Goal: Task Accomplishment & Management: Use online tool/utility

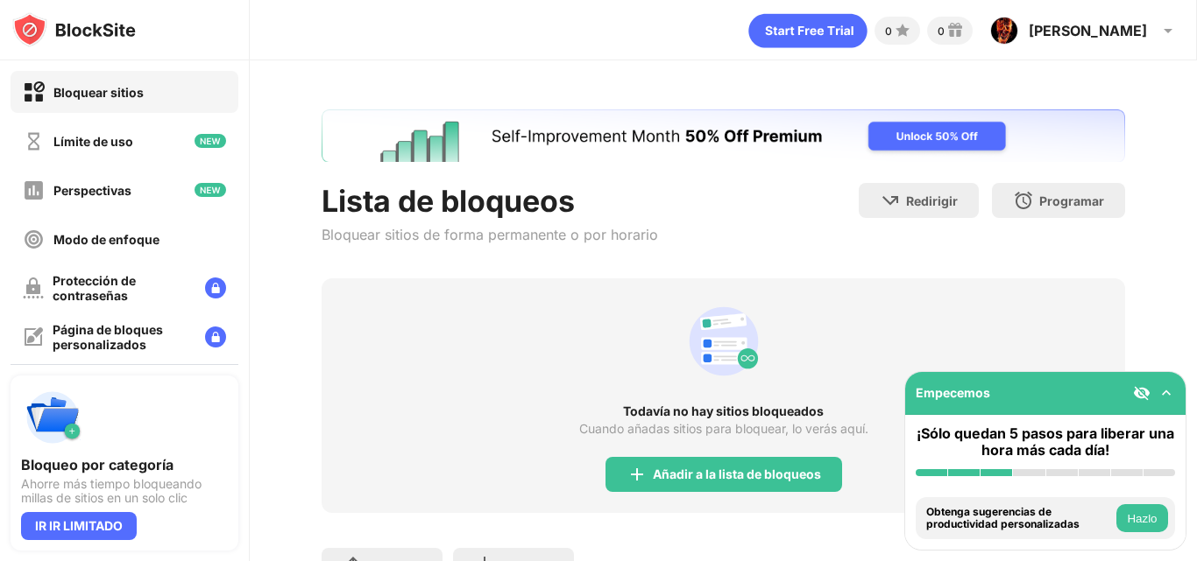
click at [1155, 401] on div at bounding box center [1154, 394] width 42 height 18
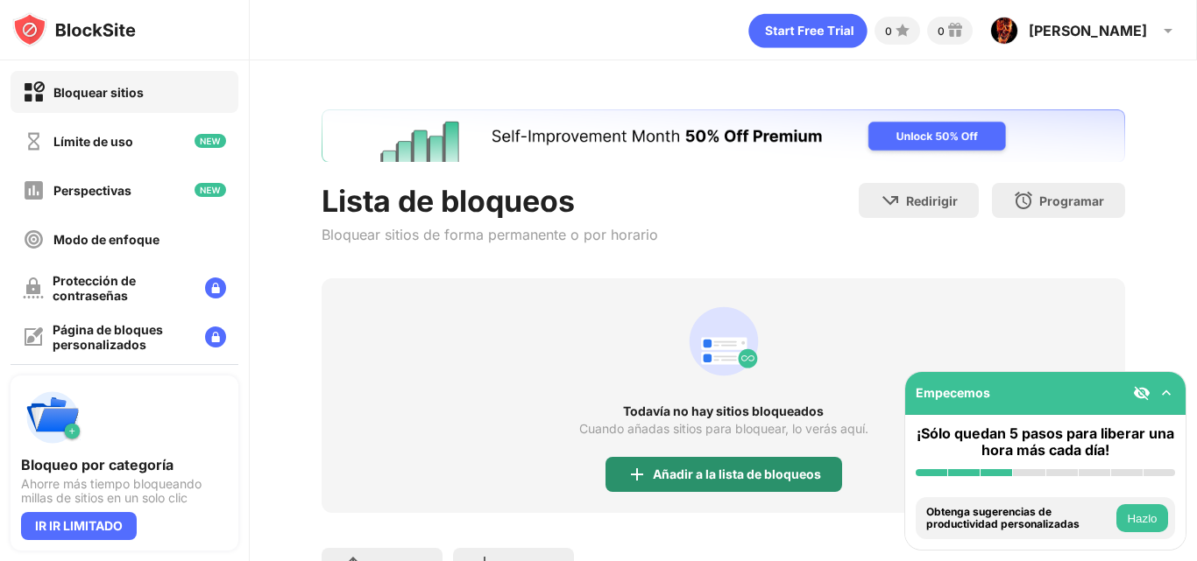
click at [733, 471] on font "Añadir a la lista de bloqueos" at bounding box center [737, 474] width 168 height 15
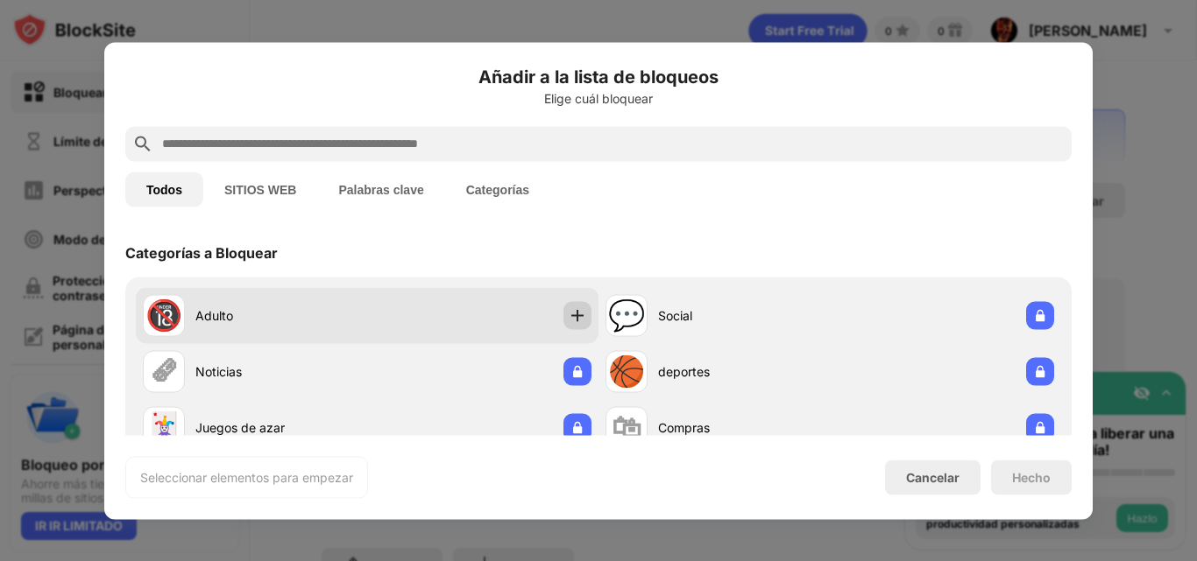
click at [568, 317] on img at bounding box center [577, 316] width 18 height 18
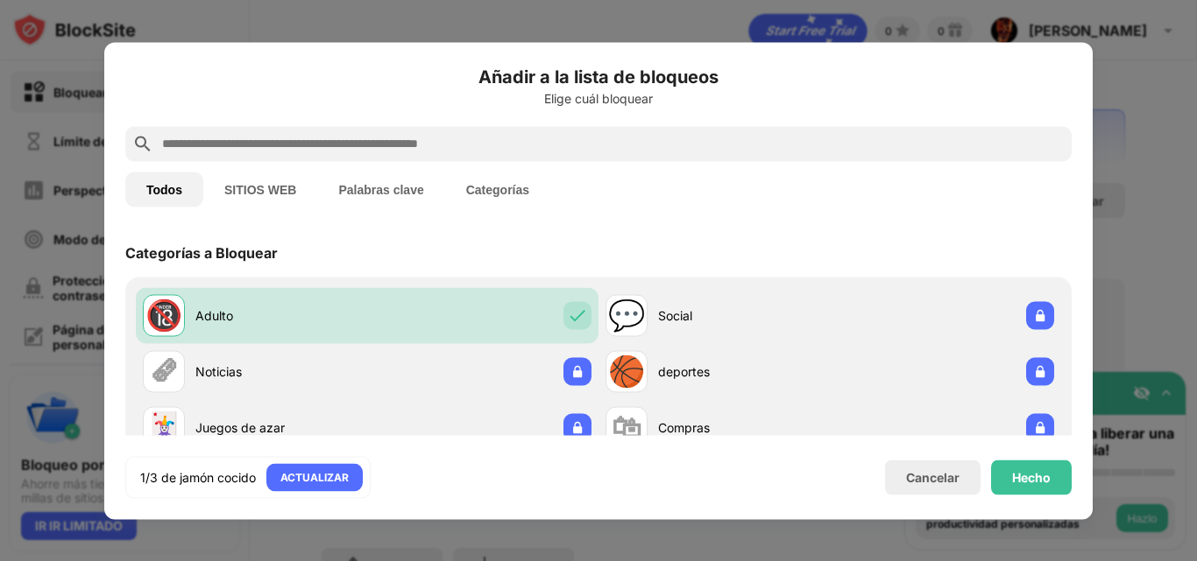
click at [576, 144] on input "text" at bounding box center [612, 143] width 904 height 21
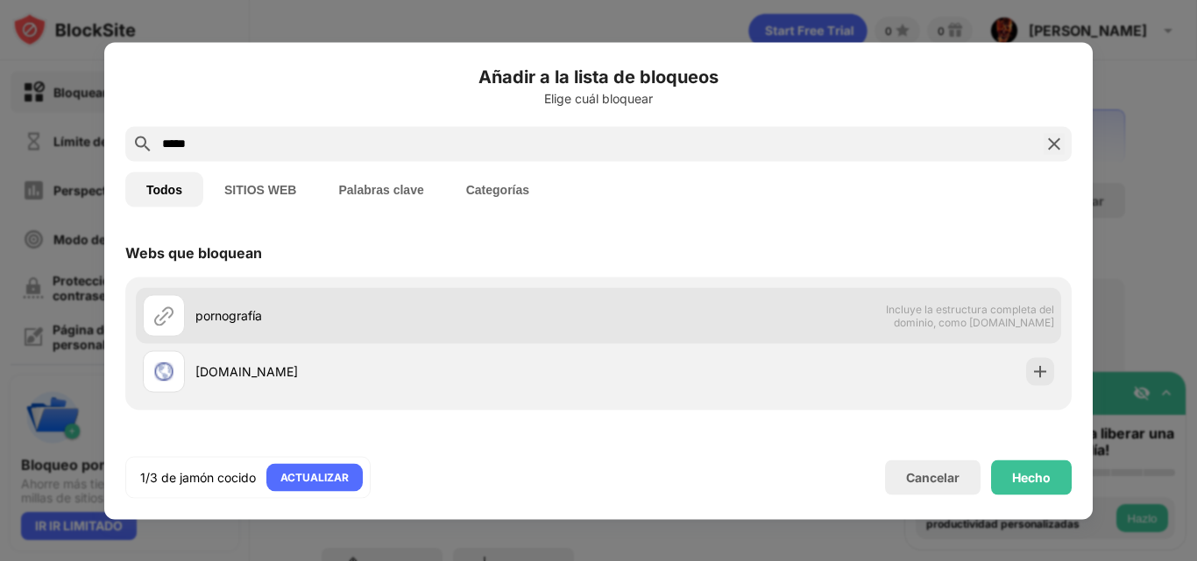
click at [1010, 330] on div "pornografía Incluye la estructura completa del dominio, como dominio.com" at bounding box center [598, 315] width 925 height 56
click at [856, 335] on div "pornografía Incluye la estructura completa del dominio, como dominio.com" at bounding box center [598, 315] width 925 height 56
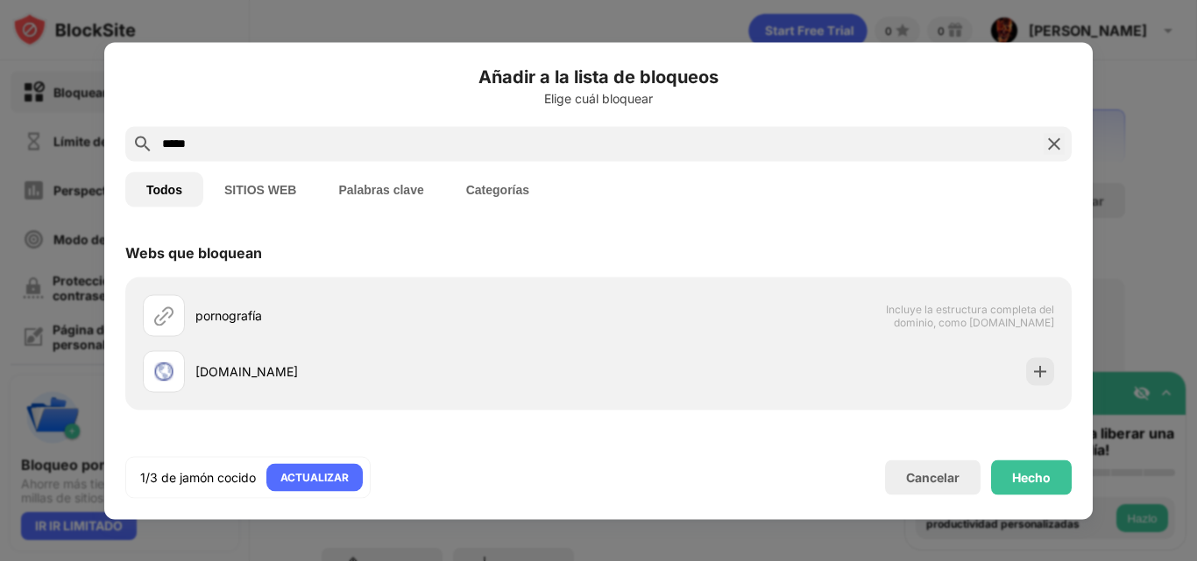
click at [583, 155] on div "*****" at bounding box center [598, 143] width 946 height 35
click at [582, 146] on input "*****" at bounding box center [598, 143] width 876 height 21
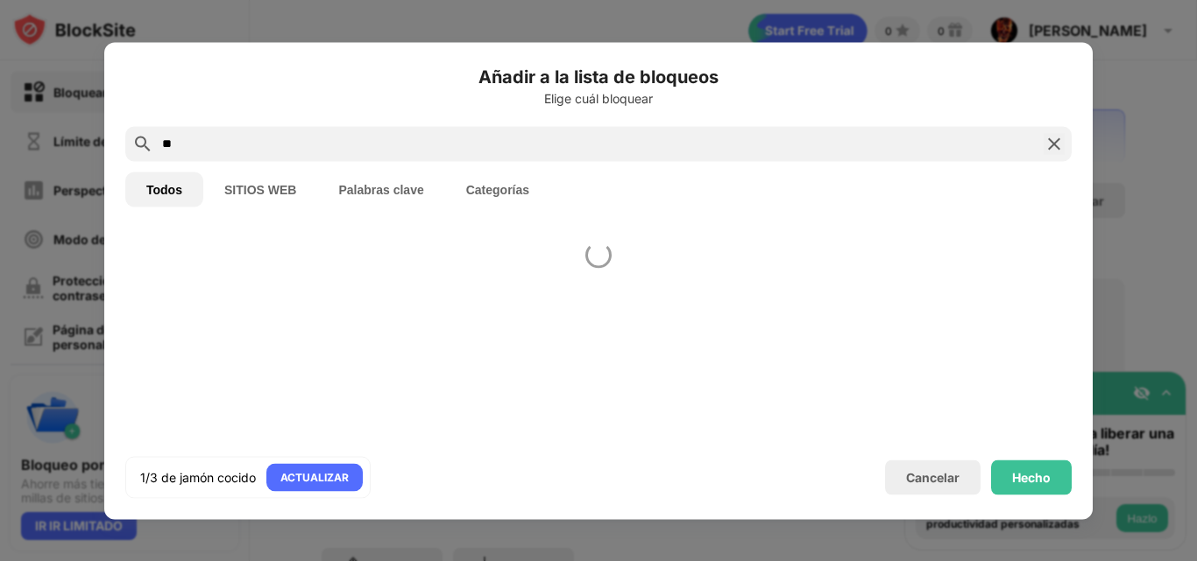
type input "*"
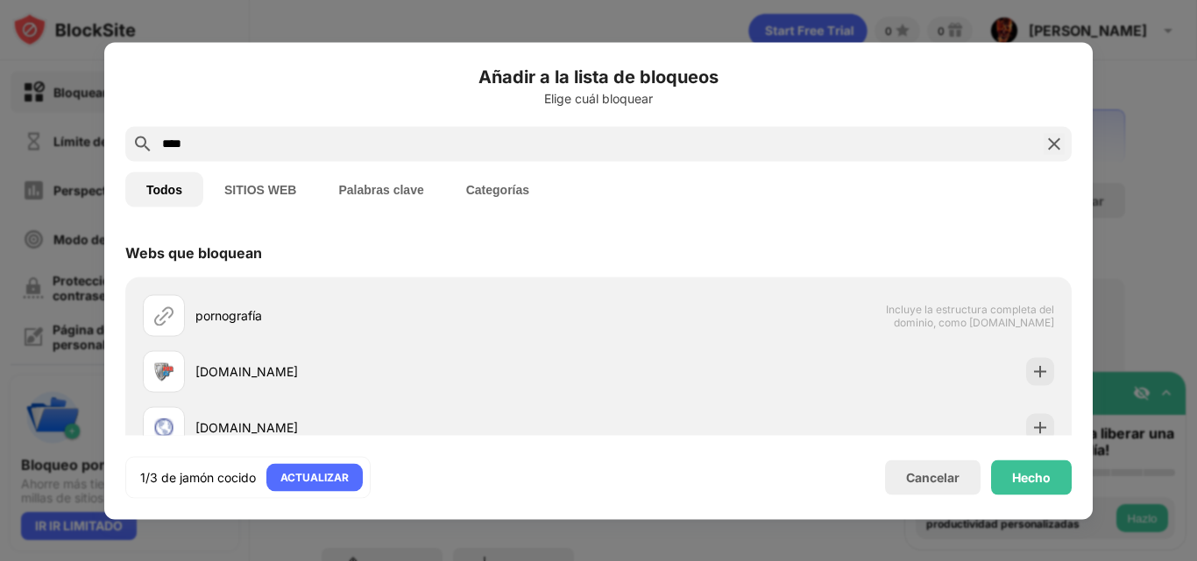
type input "****"
click at [469, 316] on div "pornografía" at bounding box center [396, 316] width 403 height 18
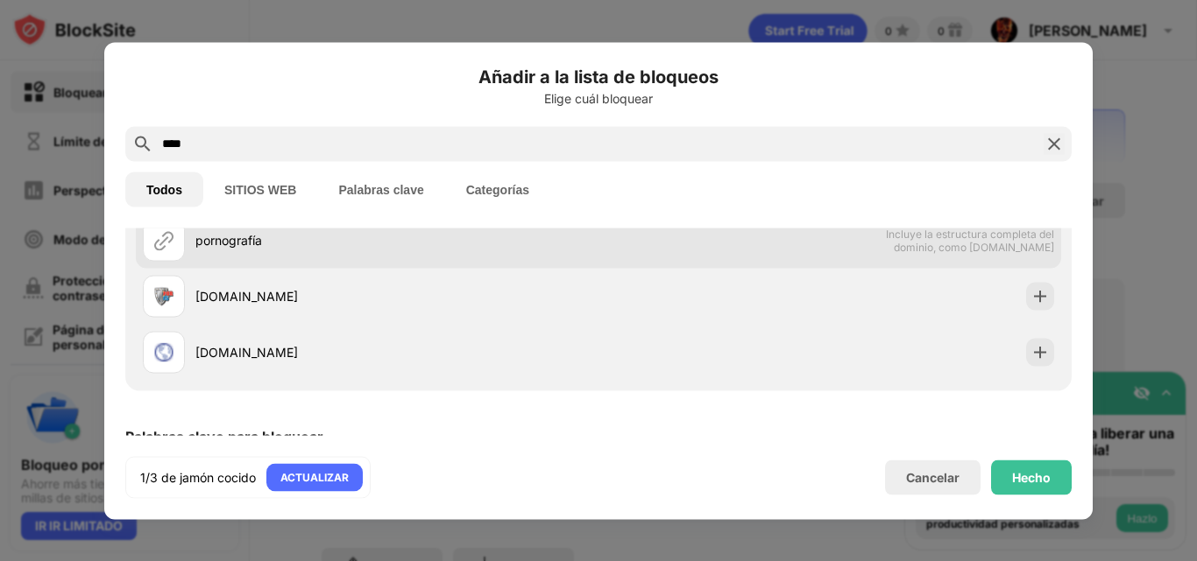
scroll to position [178, 0]
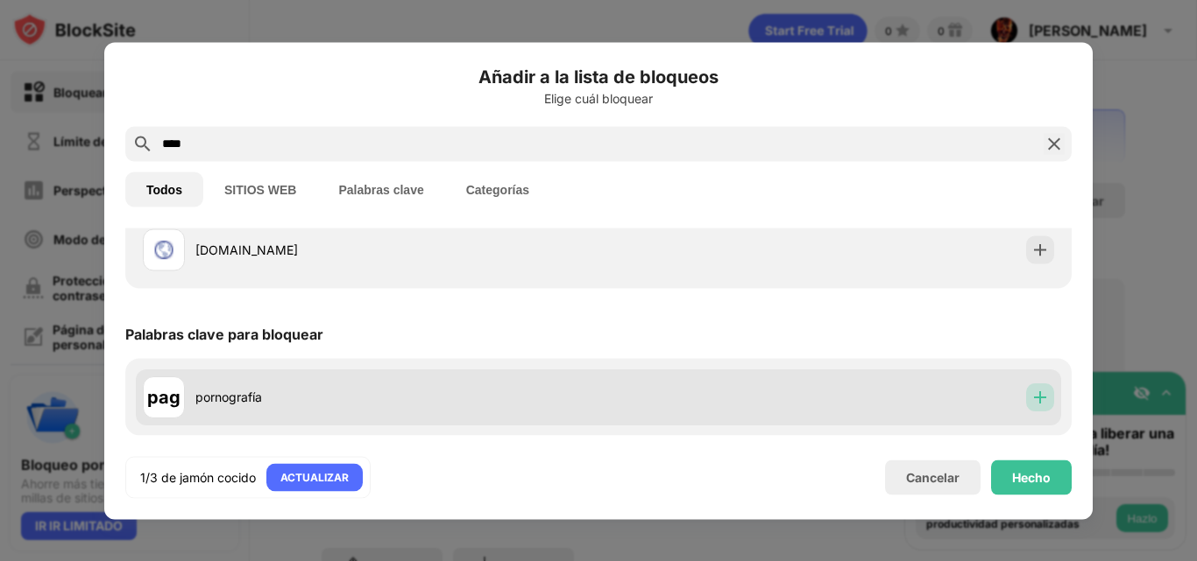
click at [1026, 406] on div at bounding box center [1040, 397] width 28 height 28
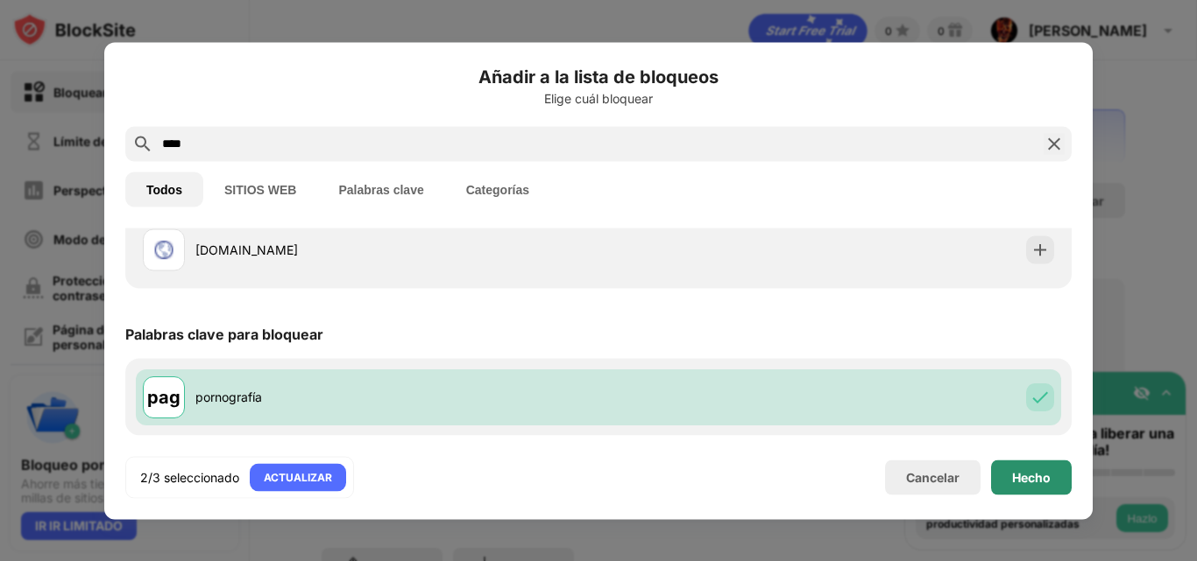
click at [1041, 475] on font "Hecho" at bounding box center [1031, 477] width 39 height 15
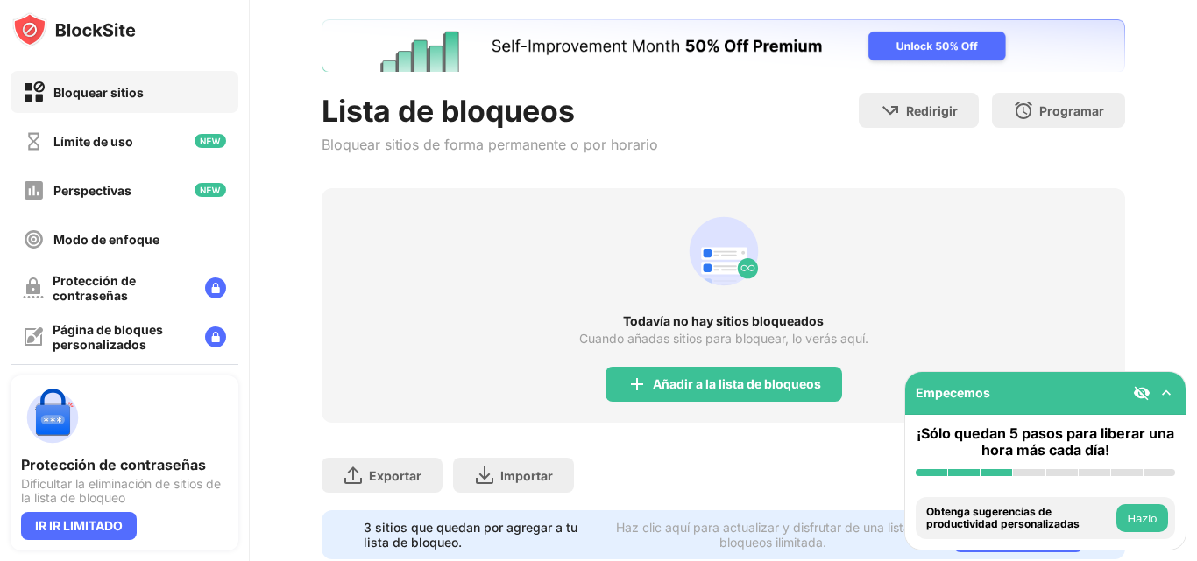
scroll to position [151, 0]
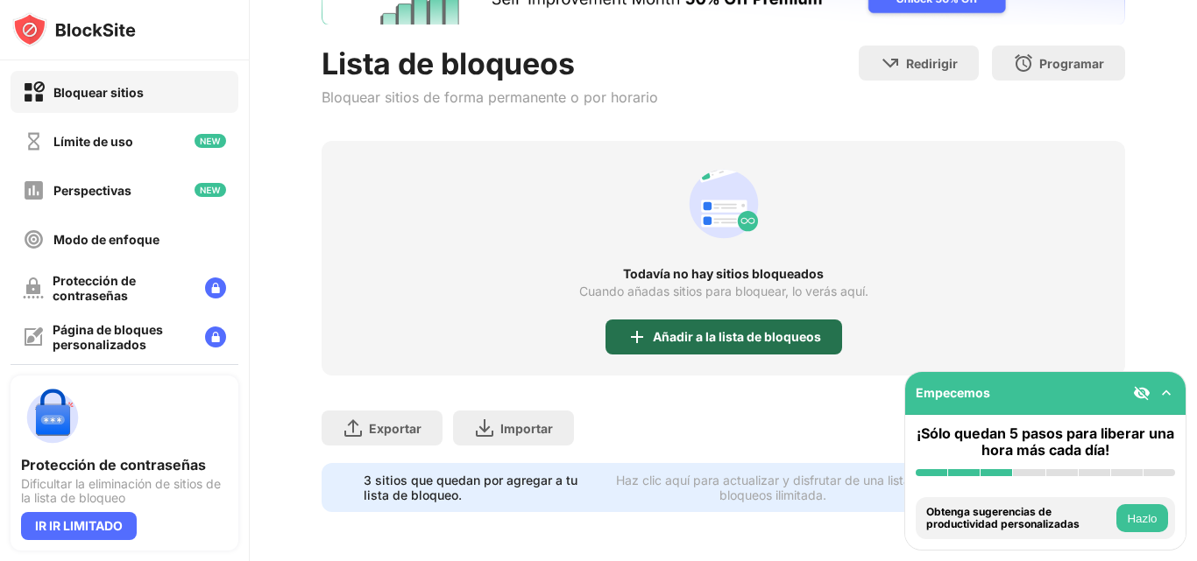
click at [695, 329] on font "Añadir a la lista de bloqueos" at bounding box center [737, 336] width 168 height 15
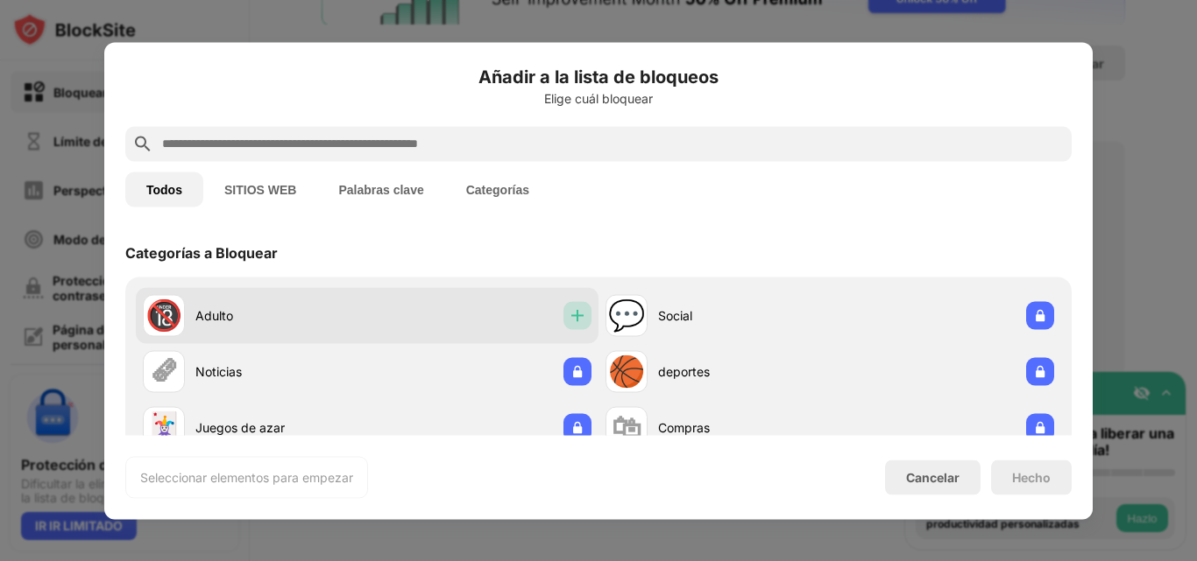
click at [563, 314] on div at bounding box center [577, 315] width 28 height 28
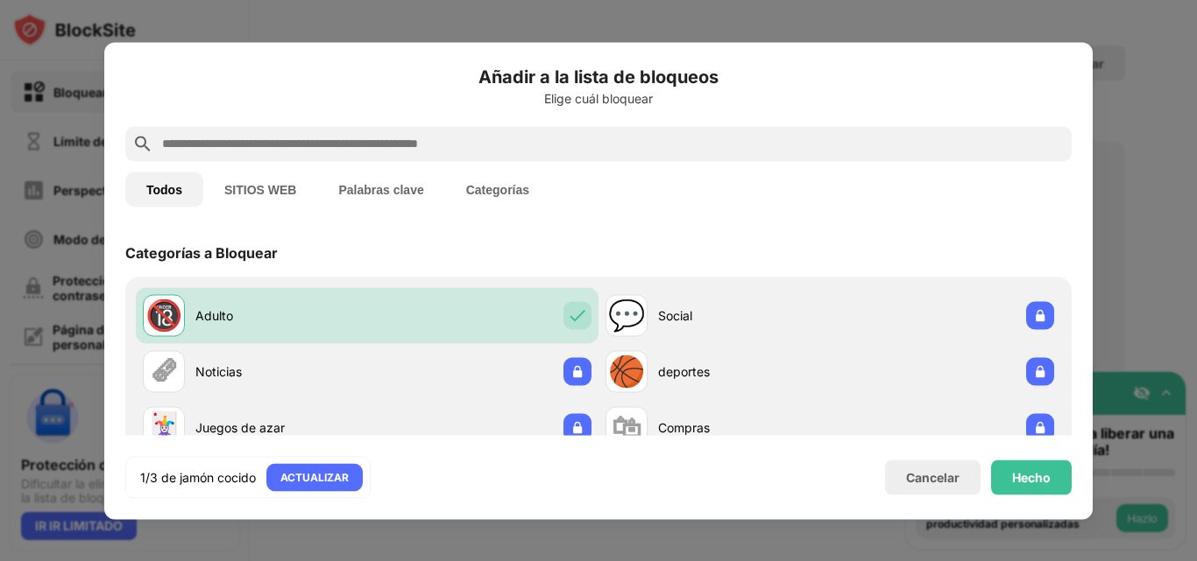
click at [576, 143] on input "text" at bounding box center [612, 143] width 904 height 21
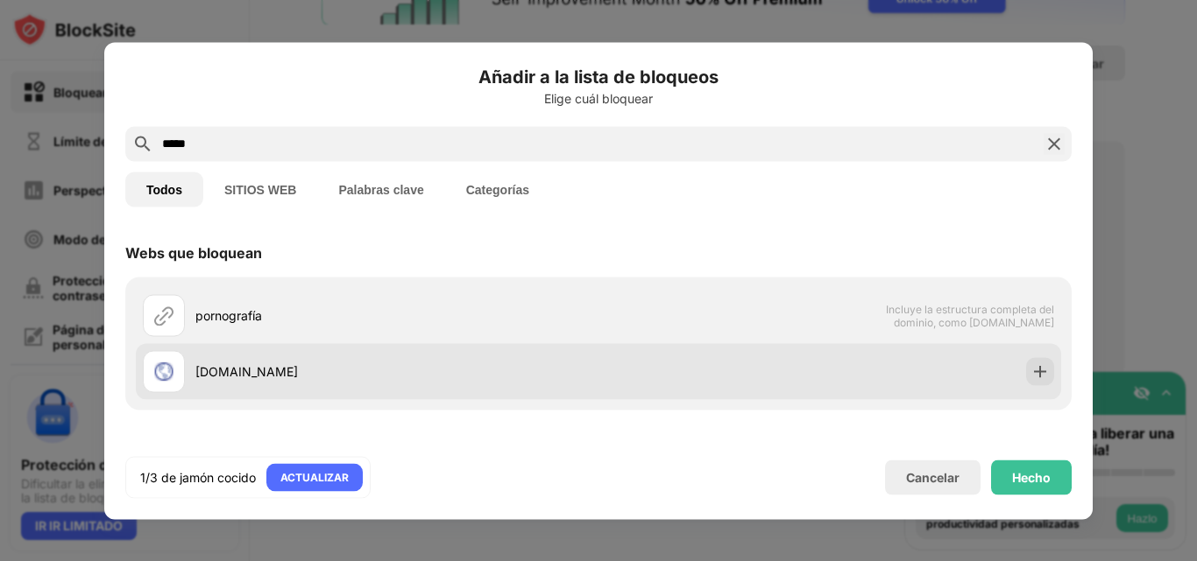
scroll to position [122, 0]
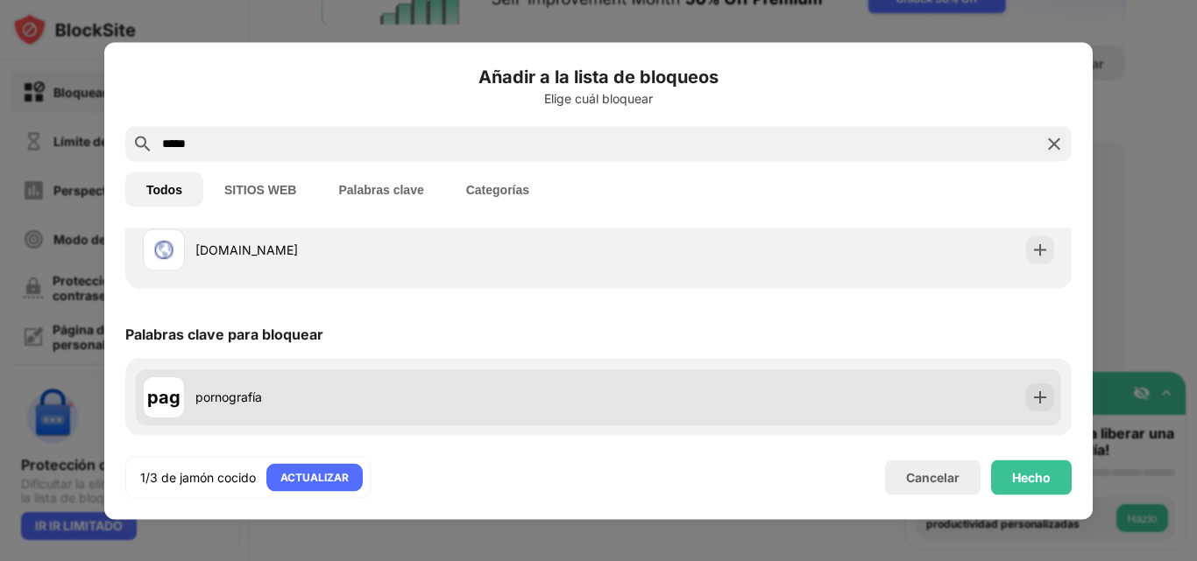
type input "*****"
click at [1025, 413] on div "pag pornografía" at bounding box center [598, 397] width 925 height 56
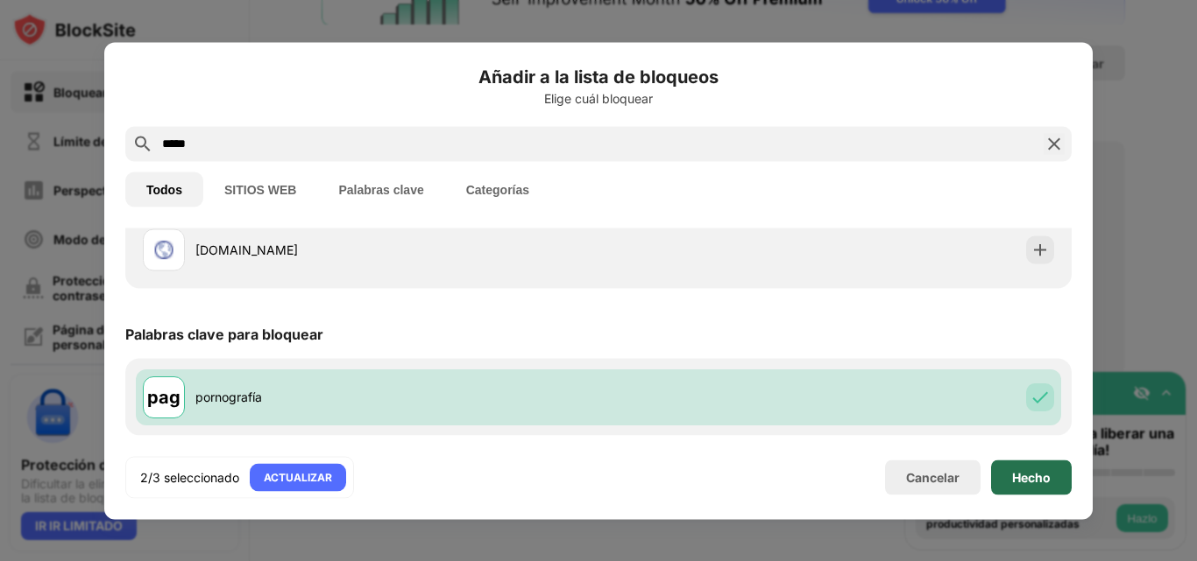
click at [1033, 489] on div "Hecho" at bounding box center [1031, 477] width 81 height 35
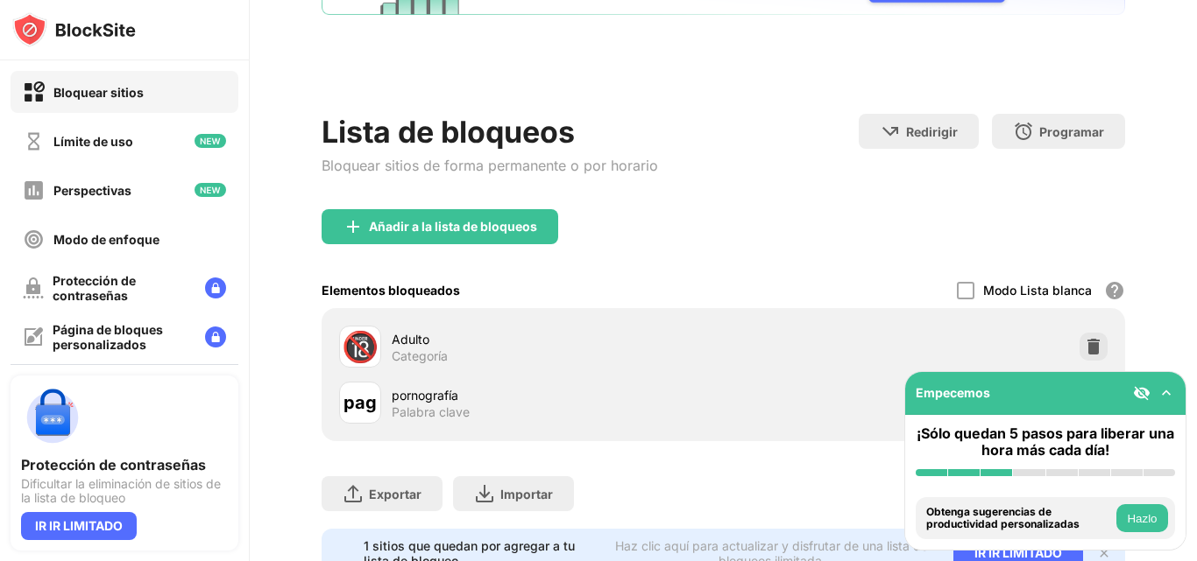
scroll to position [0, 0]
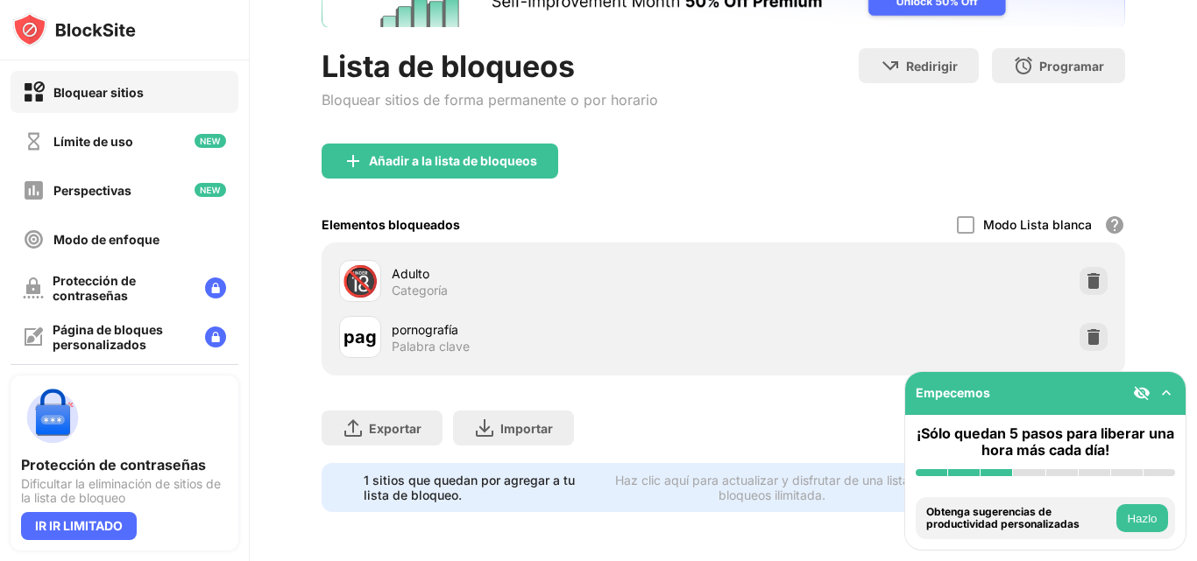
click at [1170, 387] on img at bounding box center [1166, 394] width 18 height 18
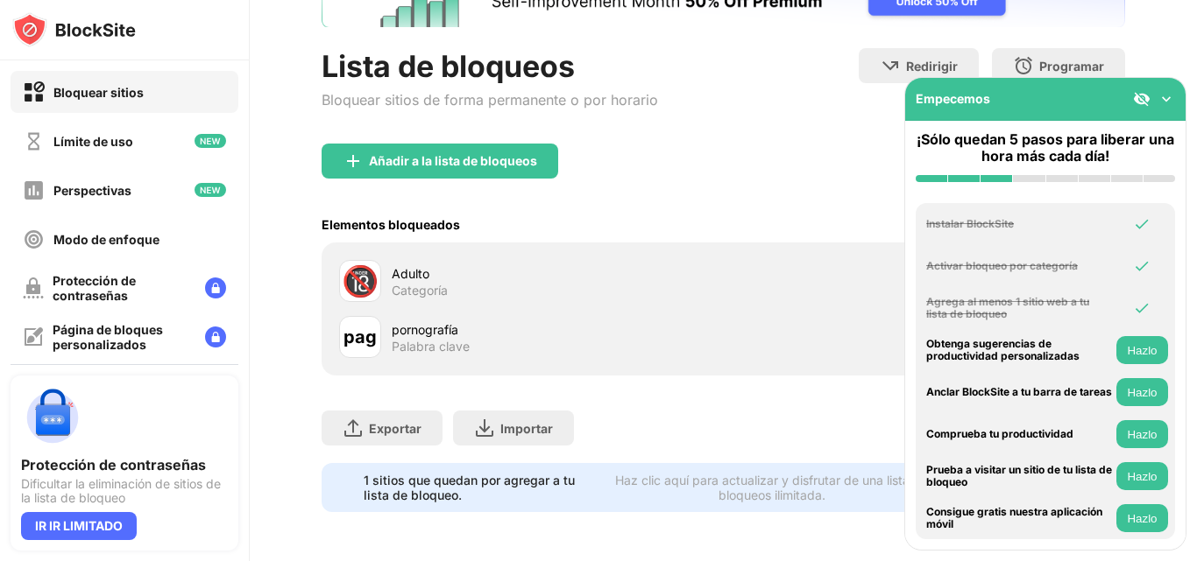
click at [1163, 100] on img at bounding box center [1166, 99] width 18 height 18
